Goal: Communication & Community: Answer question/provide support

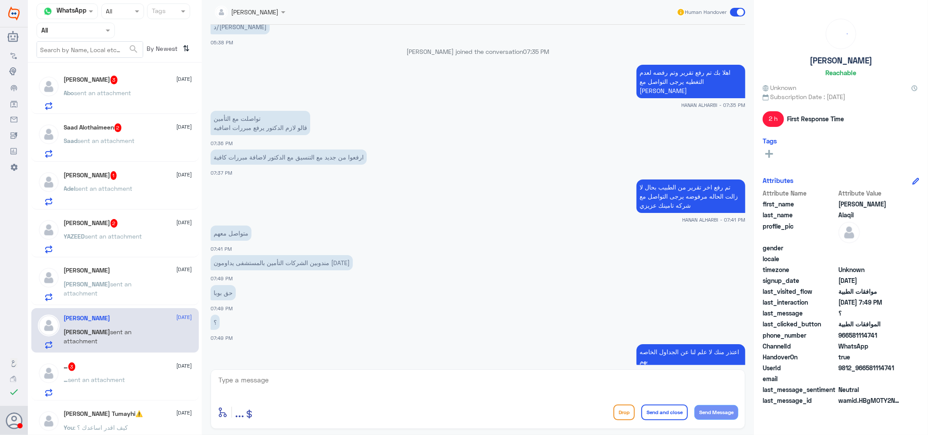
click at [141, 85] on div "Abo Ola 3 [DATE] Abo sent an attachment" at bounding box center [128, 93] width 128 height 34
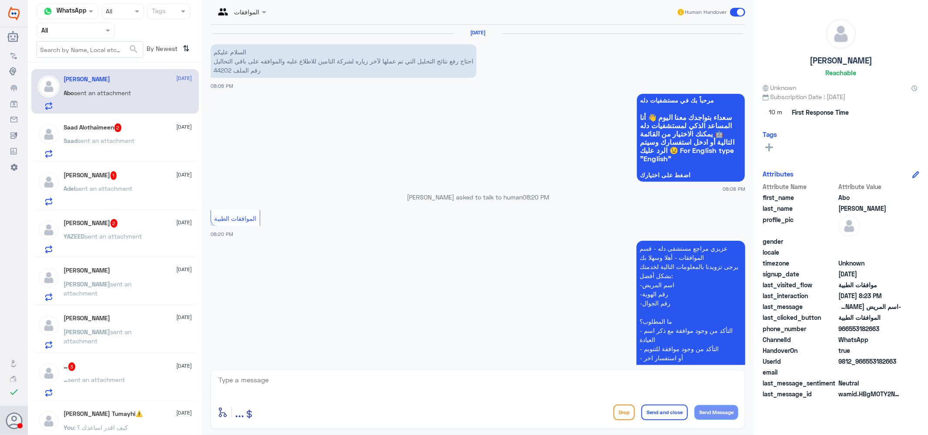
scroll to position [189, 0]
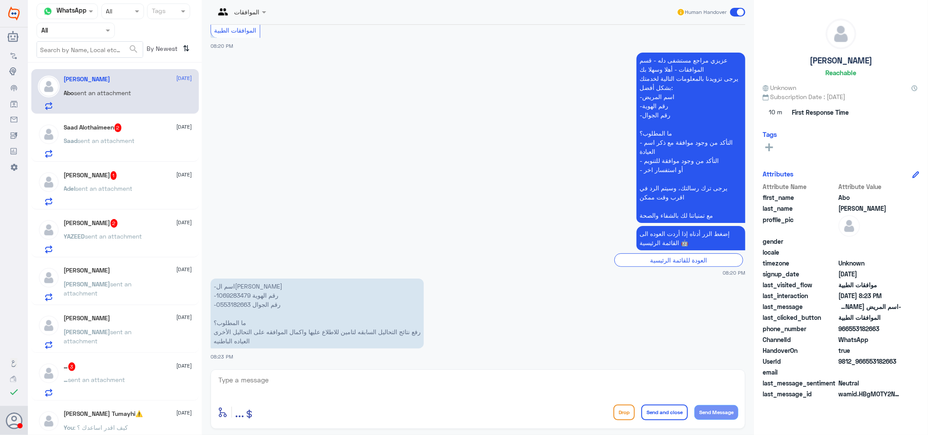
click at [238, 294] on p "-اسم المريض [PERSON_NAME] -رقم الهوية 1069283479 -رقم الجوال 0553182663 ما المط…" at bounding box center [316, 314] width 213 height 70
copy p "1069283479"
click at [314, 397] on div at bounding box center [477, 385] width 521 height 23
click at [326, 379] on textarea at bounding box center [477, 384] width 521 height 21
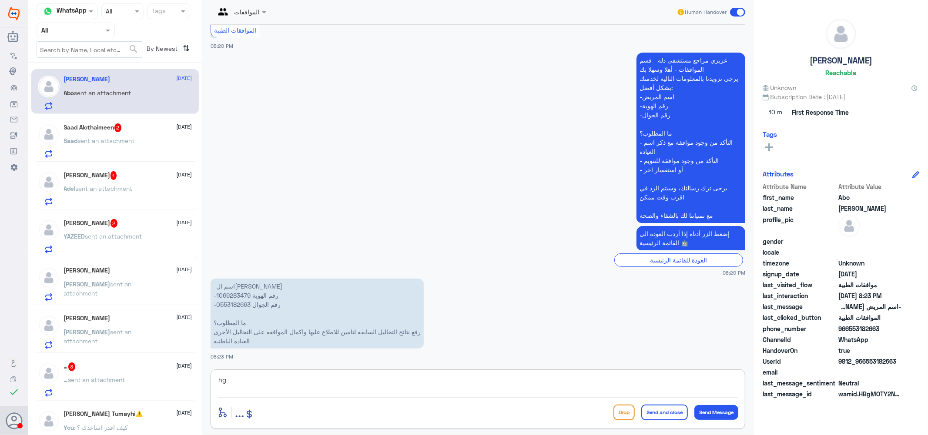
type textarea "h"
type textarea "الطلب تحت الاجراء حاليا"
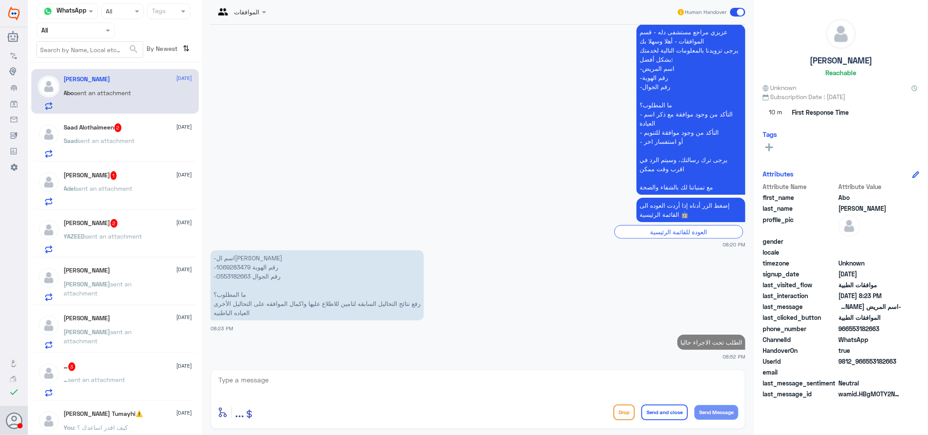
click at [109, 132] on h5 "Saad Alothaimeen 2" at bounding box center [93, 128] width 58 height 9
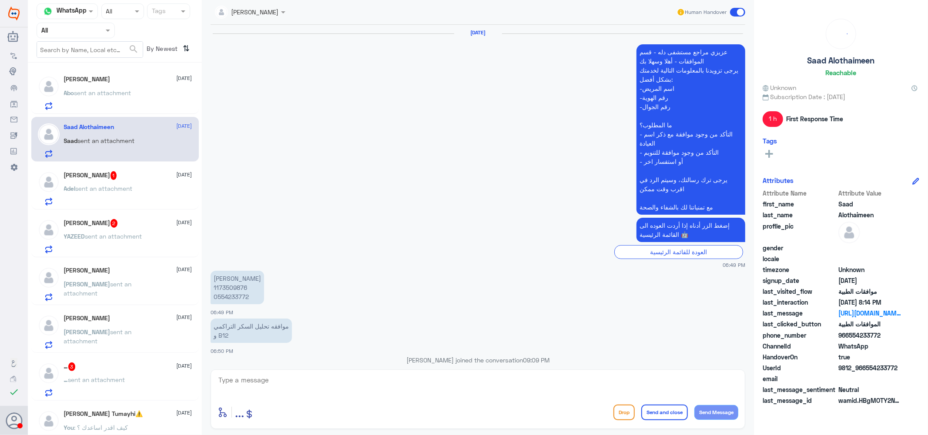
scroll to position [763, 0]
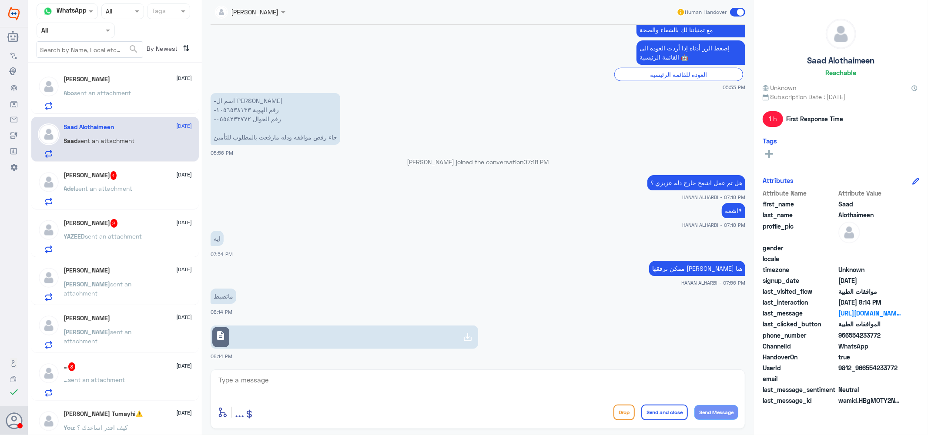
click at [241, 333] on link "description" at bounding box center [343, 337] width 267 height 23
click at [296, 389] on textarea at bounding box center [477, 384] width 521 height 21
drag, startPoint x: 273, startPoint y: 382, endPoint x: 194, endPoint y: 377, distance: 78.9
click at [194, 377] on div "Channel WhatsApp Status × All Tags Agent Filter All search By Newest ⇅ Abo Ola …" at bounding box center [478, 219] width 900 height 438
type textarea "1056538133"
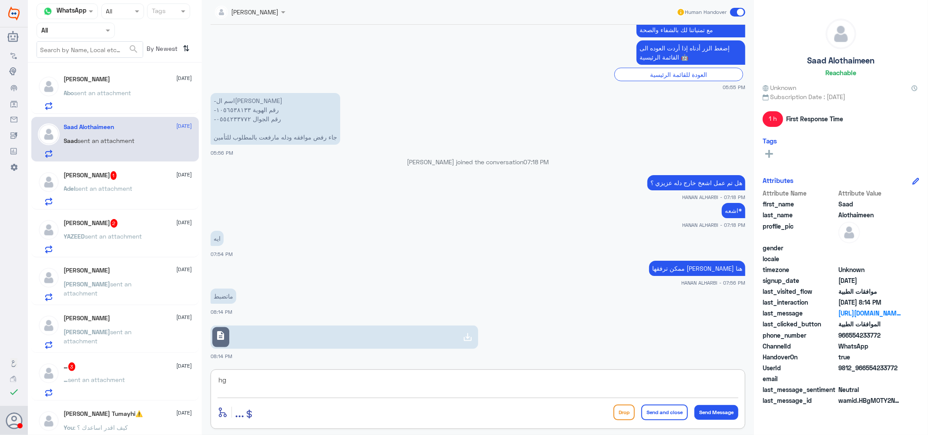
type textarea "h"
type textarea "الطلب تحت الاجراء حاليا"
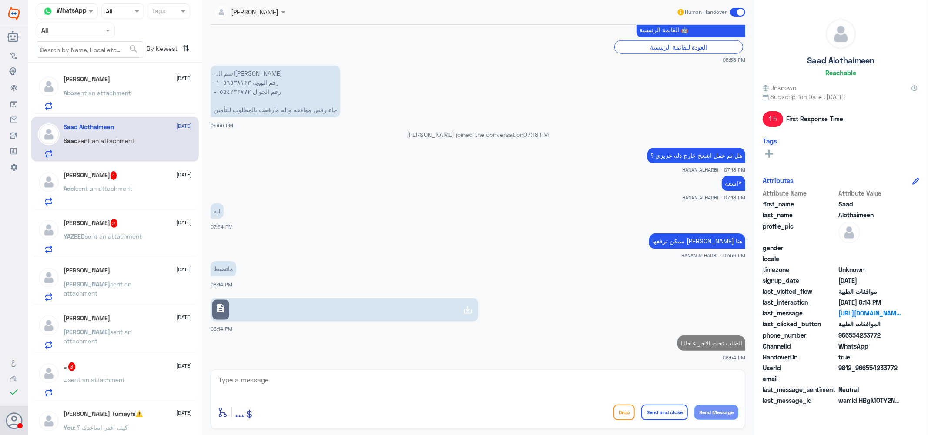
click at [107, 172] on h5 "[PERSON_NAME] 1" at bounding box center [90, 175] width 53 height 9
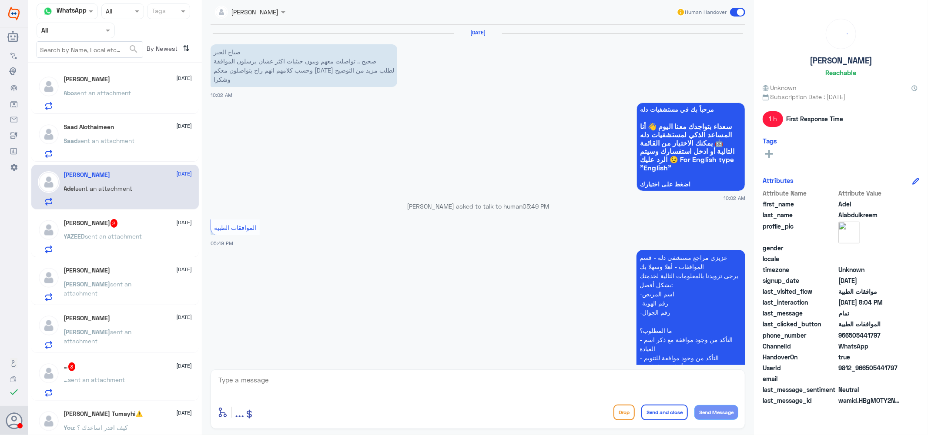
scroll to position [824, 0]
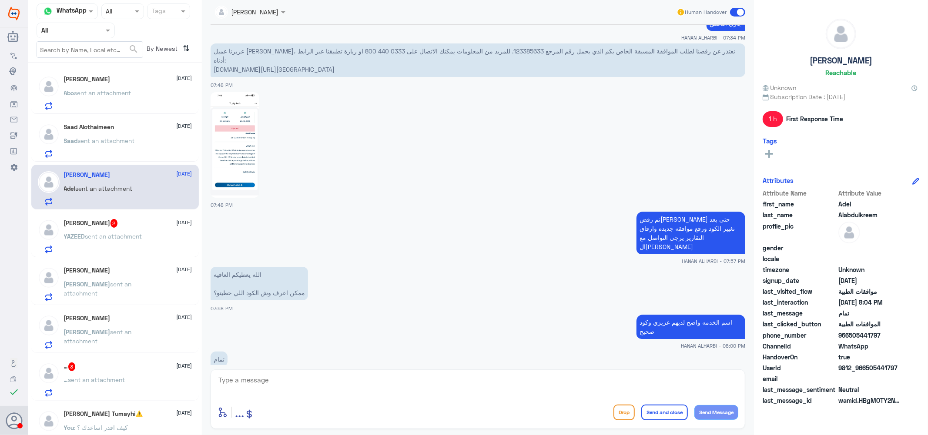
click at [120, 237] on span "sent an attachment" at bounding box center [113, 236] width 57 height 7
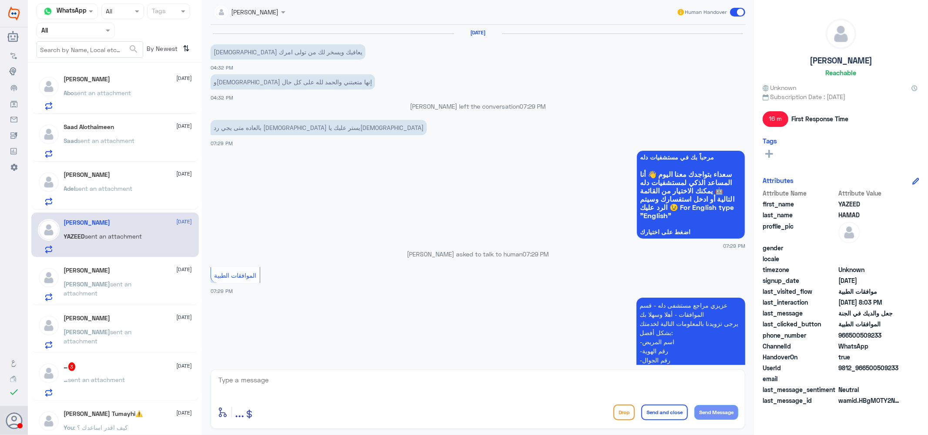
scroll to position [505, 0]
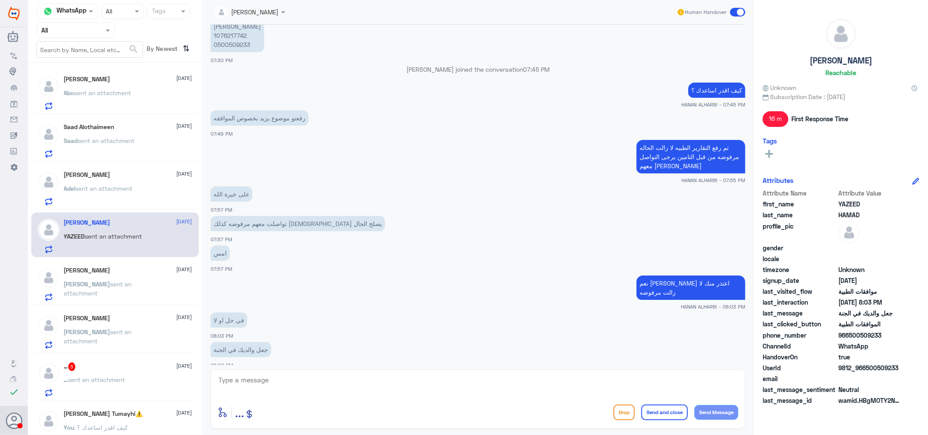
click at [254, 383] on textarea at bounding box center [477, 384] width 521 height 21
type textarea "ا"
type textarea "ي"
type textarea "التواصل مع التامين مجددا او العوده ل طبيبك ل كتابه مبرارات اكثر"
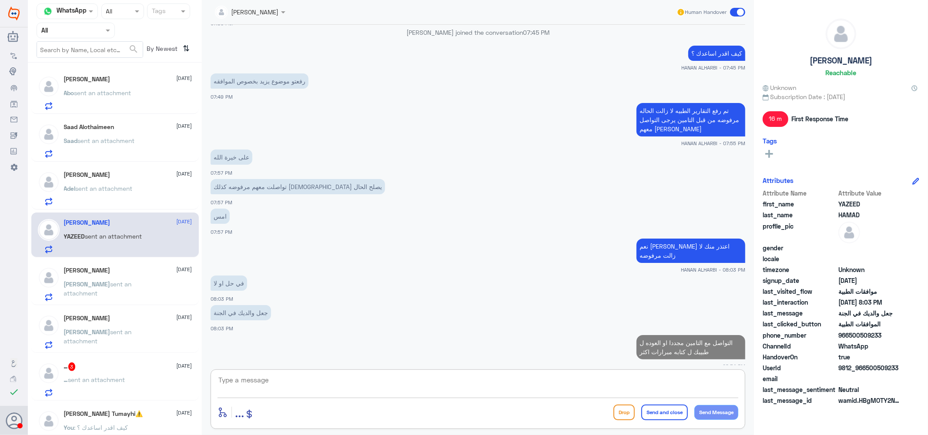
click at [94, 381] on span "sent an attachment" at bounding box center [96, 379] width 57 height 7
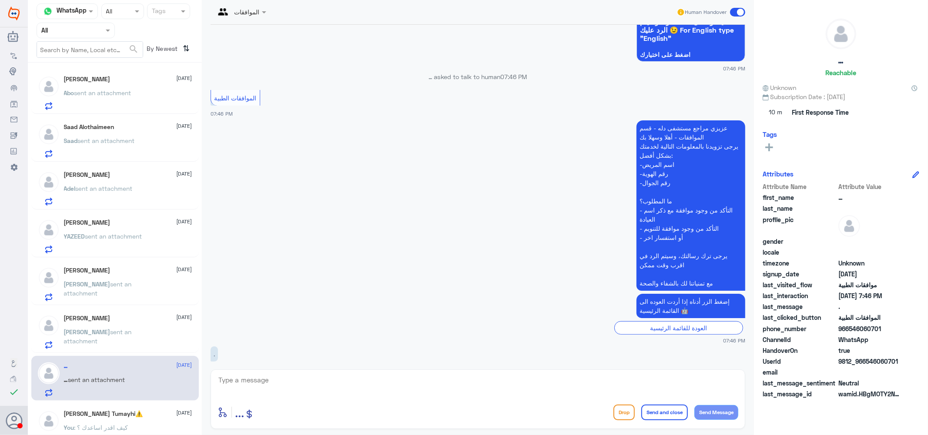
scroll to position [143, 0]
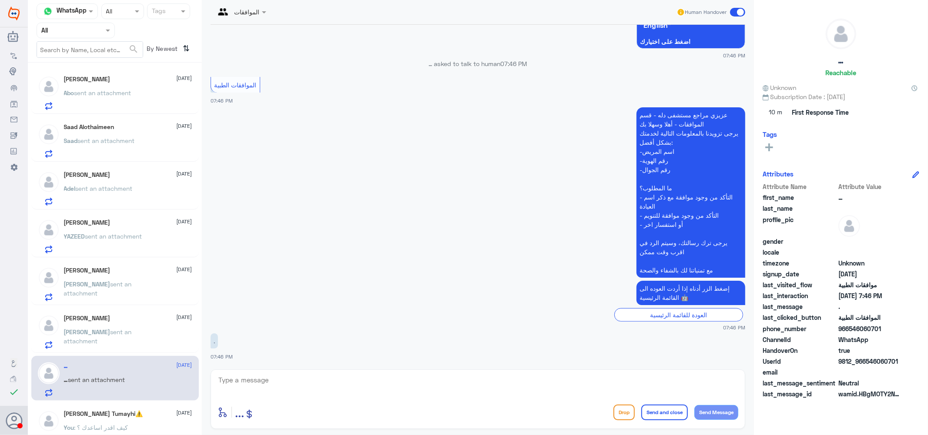
click at [291, 391] on textarea at bounding box center [477, 384] width 521 height 21
type textarea "كيف اقدر اساعدك ؟"
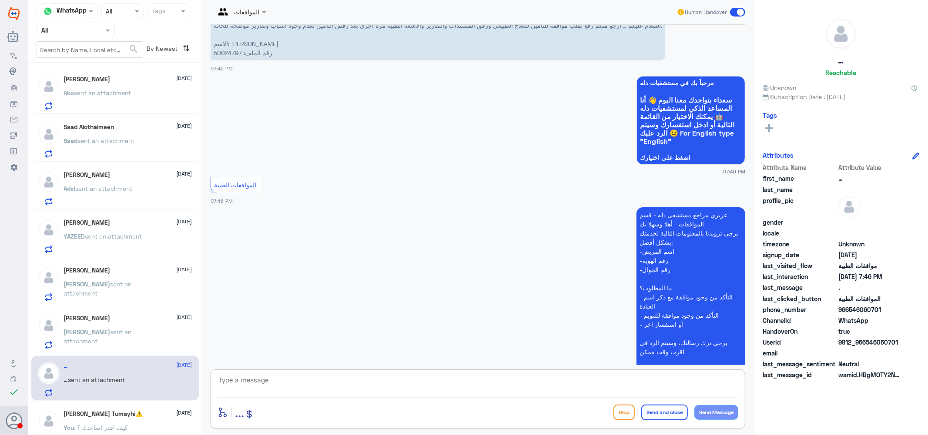
scroll to position [0, 0]
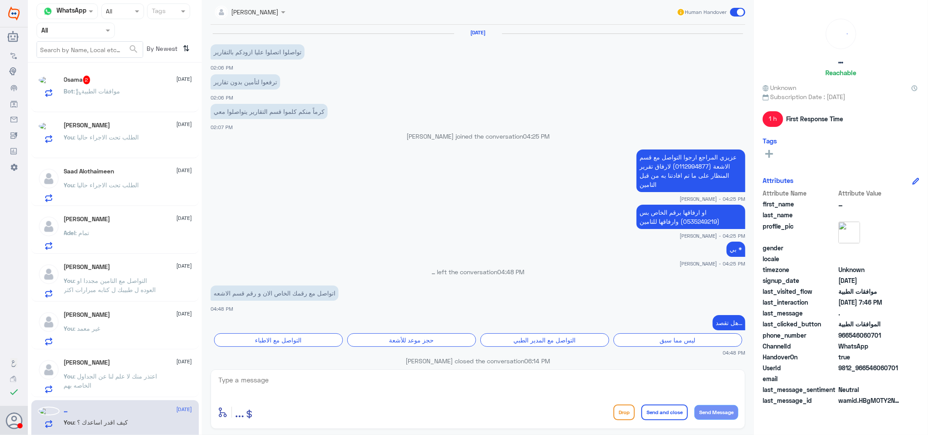
scroll to position [568, 0]
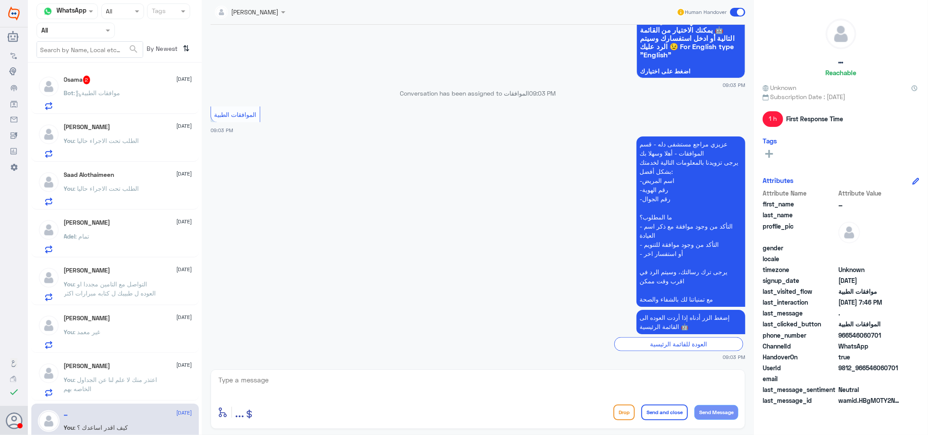
drag, startPoint x: 100, startPoint y: 91, endPoint x: 262, endPoint y: 164, distance: 177.9
click at [100, 91] on span ": موافقات الطبية" at bounding box center [97, 92] width 47 height 7
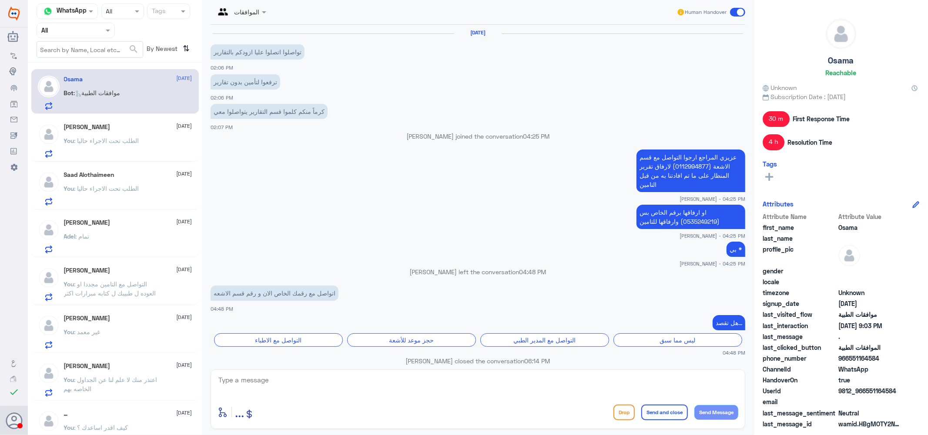
scroll to position [568, 0]
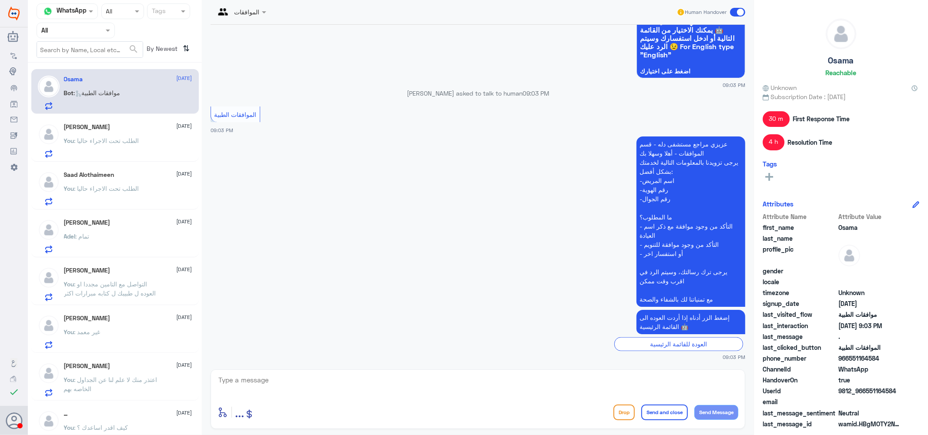
click at [344, 388] on textarea at bounding box center [477, 384] width 521 height 21
type textarea "كيف اقدر اساعدك ؟"
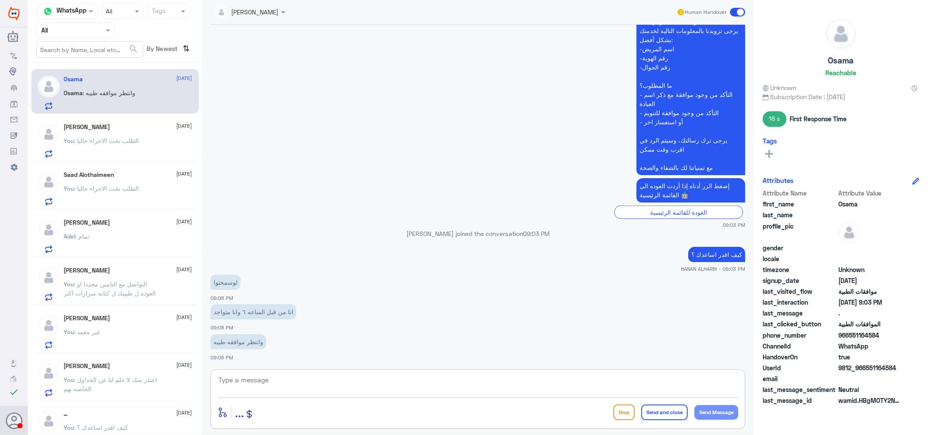
scroll to position [685, 0]
click at [309, 386] on textarea at bounding box center [477, 384] width 521 height 21
type textarea "بياناتك اذا ممكن ؟"
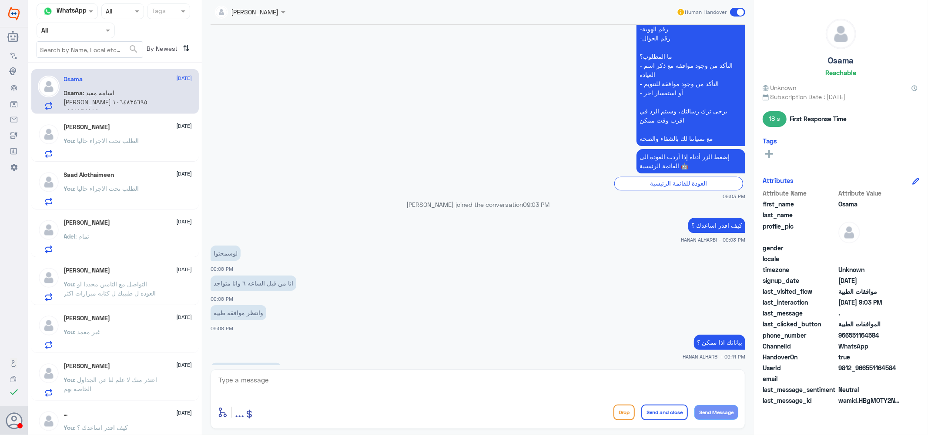
scroll to position [1497, 0]
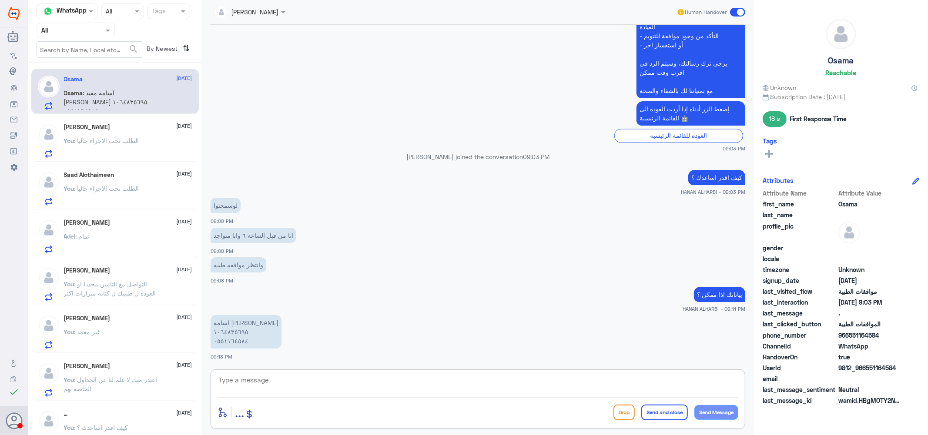
click at [258, 381] on textarea at bounding box center [477, 384] width 521 height 21
drag, startPoint x: 176, startPoint y: 364, endPoint x: 221, endPoint y: 372, distance: 46.0
click at [166, 362] on div "Channel WhatsApp Status × All Tags Agent Filter All search By Newest ⇅ Osama 2 …" at bounding box center [478, 219] width 900 height 438
type textarea "1064835695"
type textarea "["
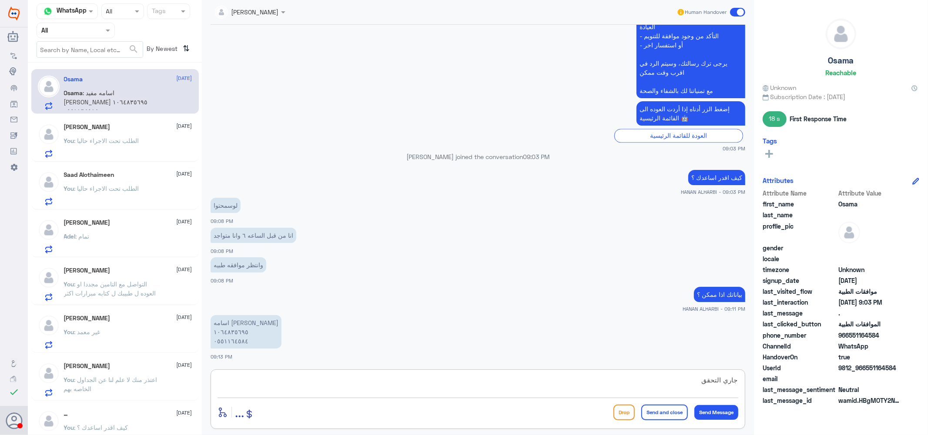
type textarea "جاري التحقق"
